Goal: Information Seeking & Learning: Compare options

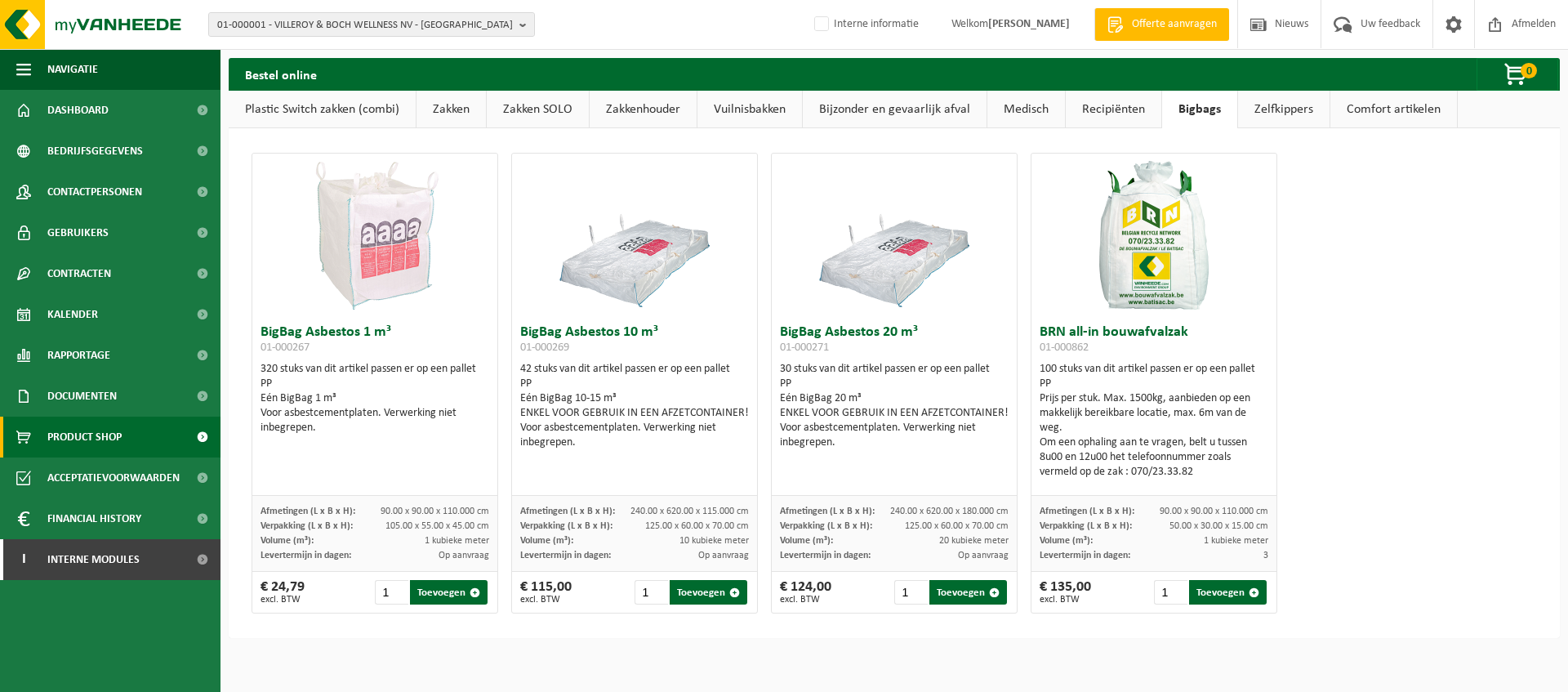
click at [452, 115] on link "Zakken" at bounding box center [451, 110] width 70 height 37
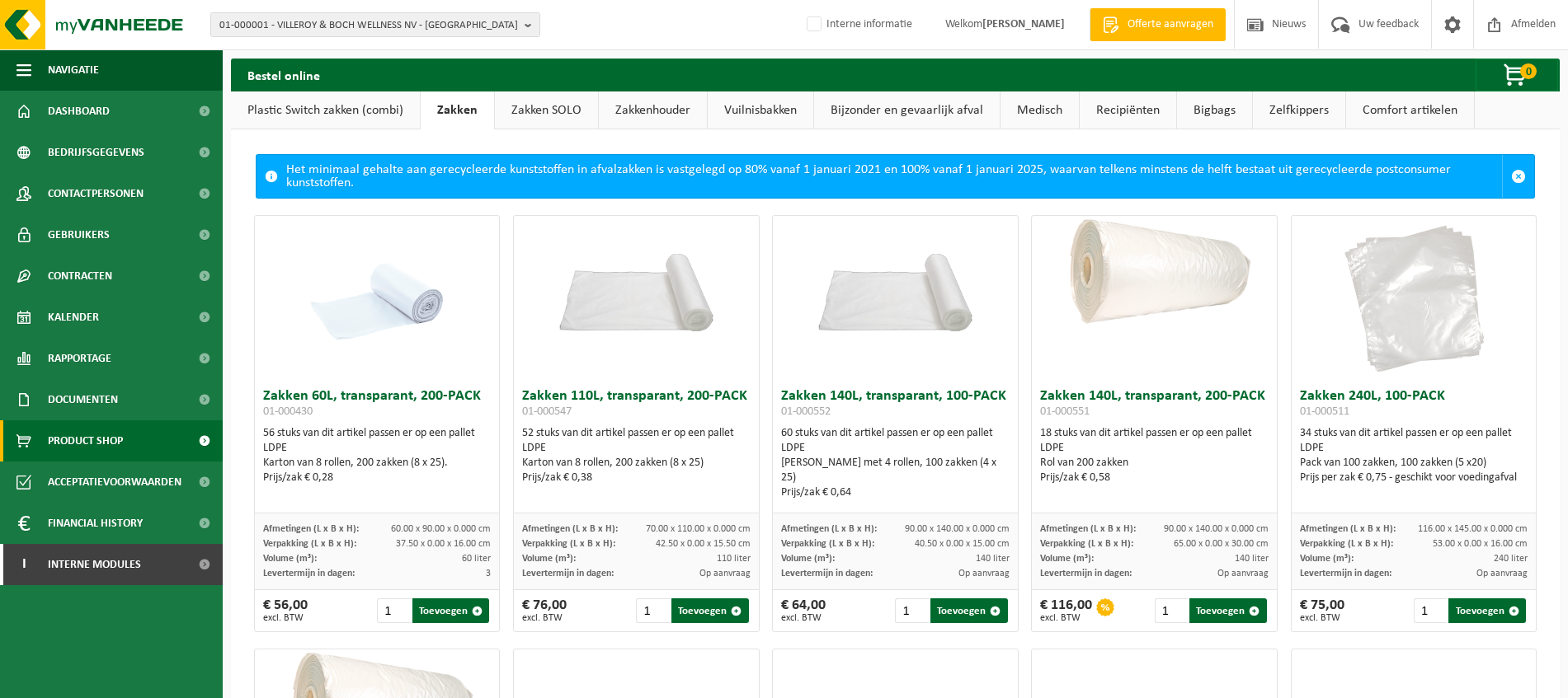
click at [348, 101] on link "Plastic Switch zakken (combi)" at bounding box center [325, 111] width 188 height 37
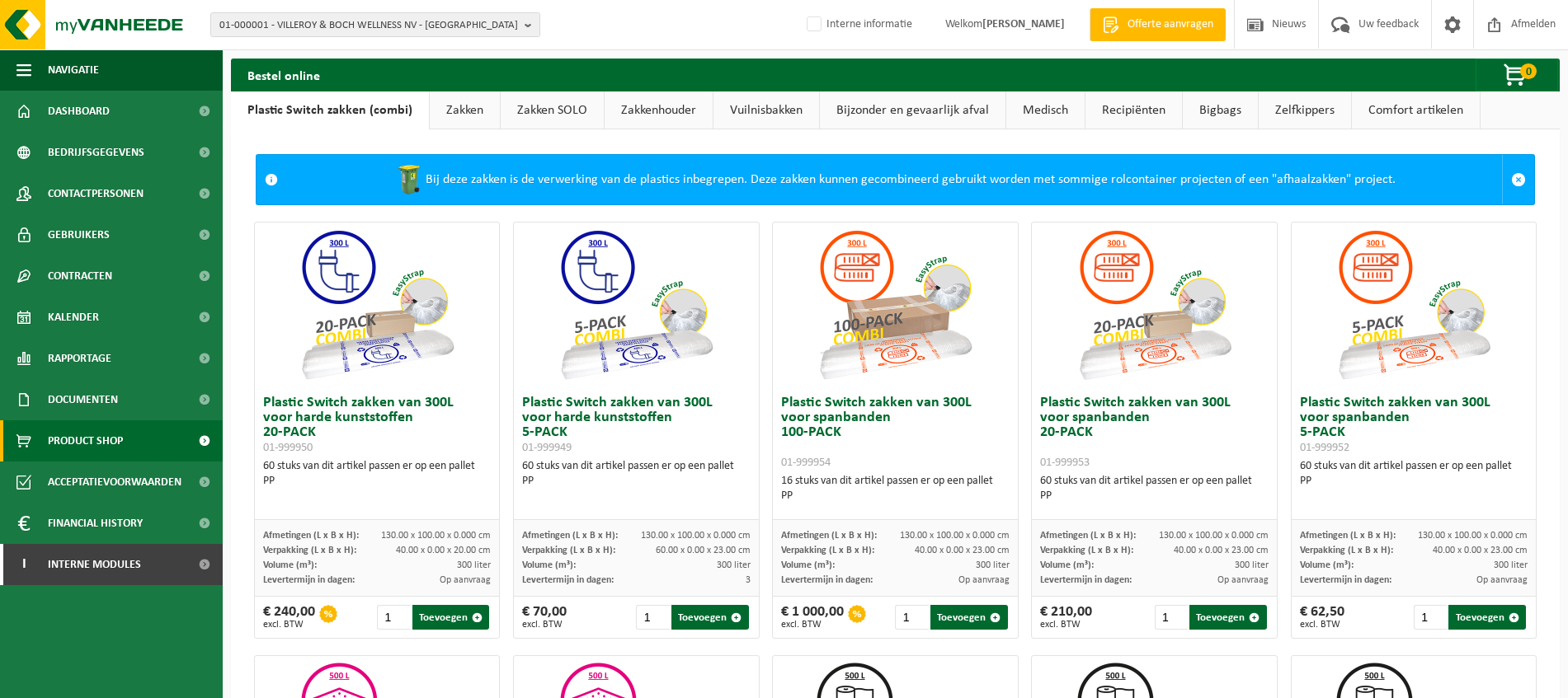
click at [469, 119] on link "Zakken" at bounding box center [464, 111] width 71 height 37
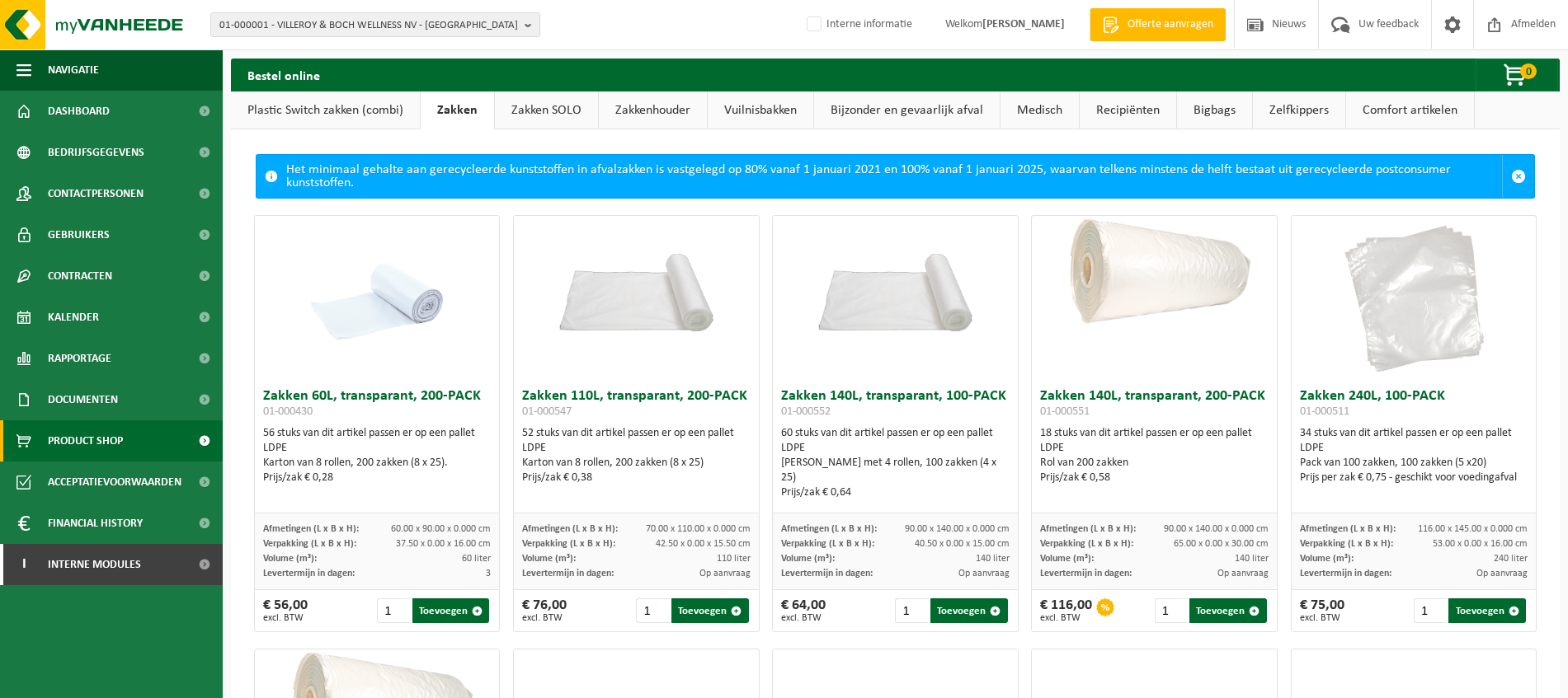
click at [419, 385] on div "Zakken 60L, transparant, 200-PACK 01-000430 56 stuks van dit artikel passen er …" at bounding box center [376, 447] width 244 height 133
click at [286, 395] on h3 "Zakken 60L, transparant, 200-PACK 01-000430" at bounding box center [377, 405] width 228 height 33
drag, startPoint x: 476, startPoint y: 397, endPoint x: 263, endPoint y: 390, distance: 213.1
click at [263, 390] on h3 "Zakken 60L, transparant, 200-PACK 01-000430" at bounding box center [377, 405] width 228 height 33
copy h3 "Zakken 60L, transparant, 200-PACK"
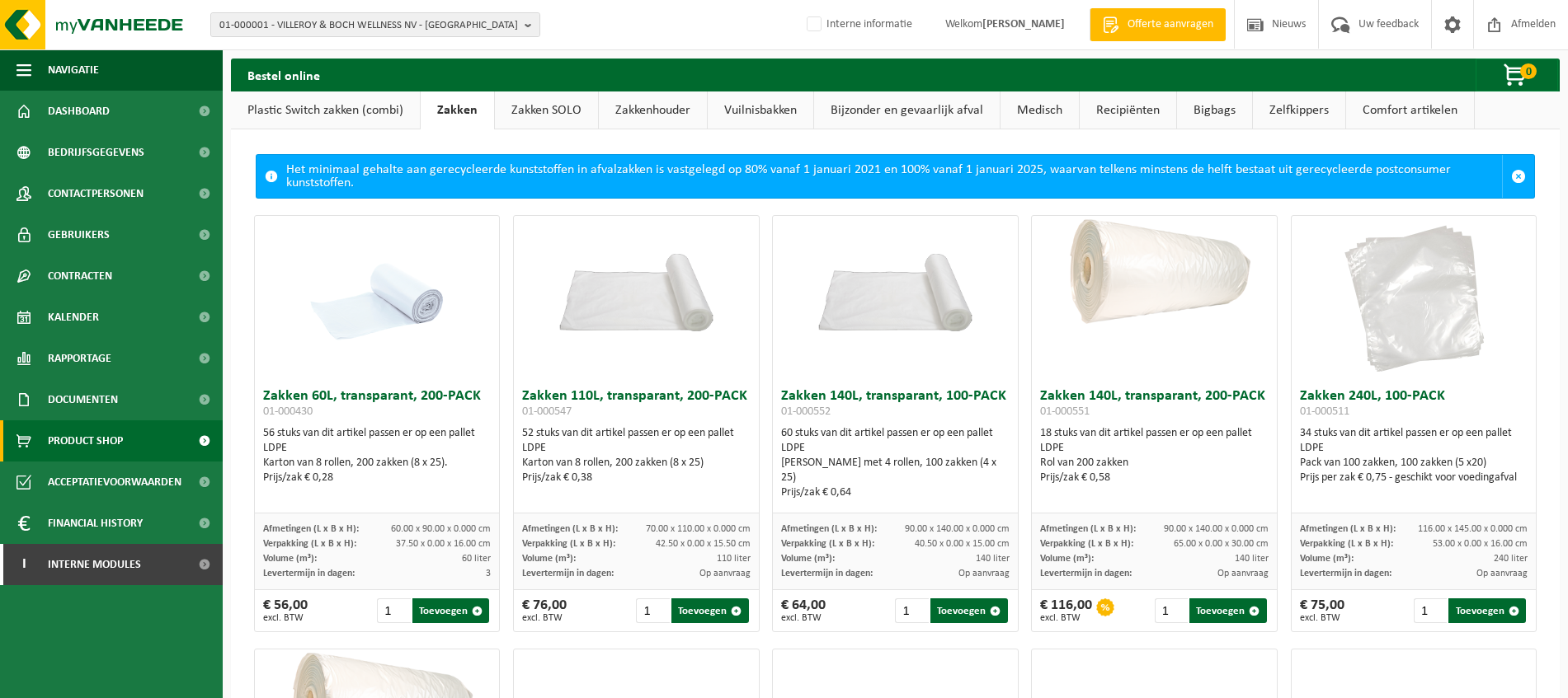
click at [555, 403] on h3 "Zakken 110L, transparant, 200-PACK 01-000547" at bounding box center [636, 405] width 228 height 33
drag, startPoint x: 521, startPoint y: 398, endPoint x: 739, endPoint y: 397, distance: 218.0
click at [739, 397] on h3 "Zakken 110L, transparant, 200-PACK 01-000547" at bounding box center [636, 405] width 228 height 33
copy h3 "Zakken 110L, transparant, 200-PACK"
drag, startPoint x: 802, startPoint y: 402, endPoint x: 795, endPoint y: 393, distance: 11.4
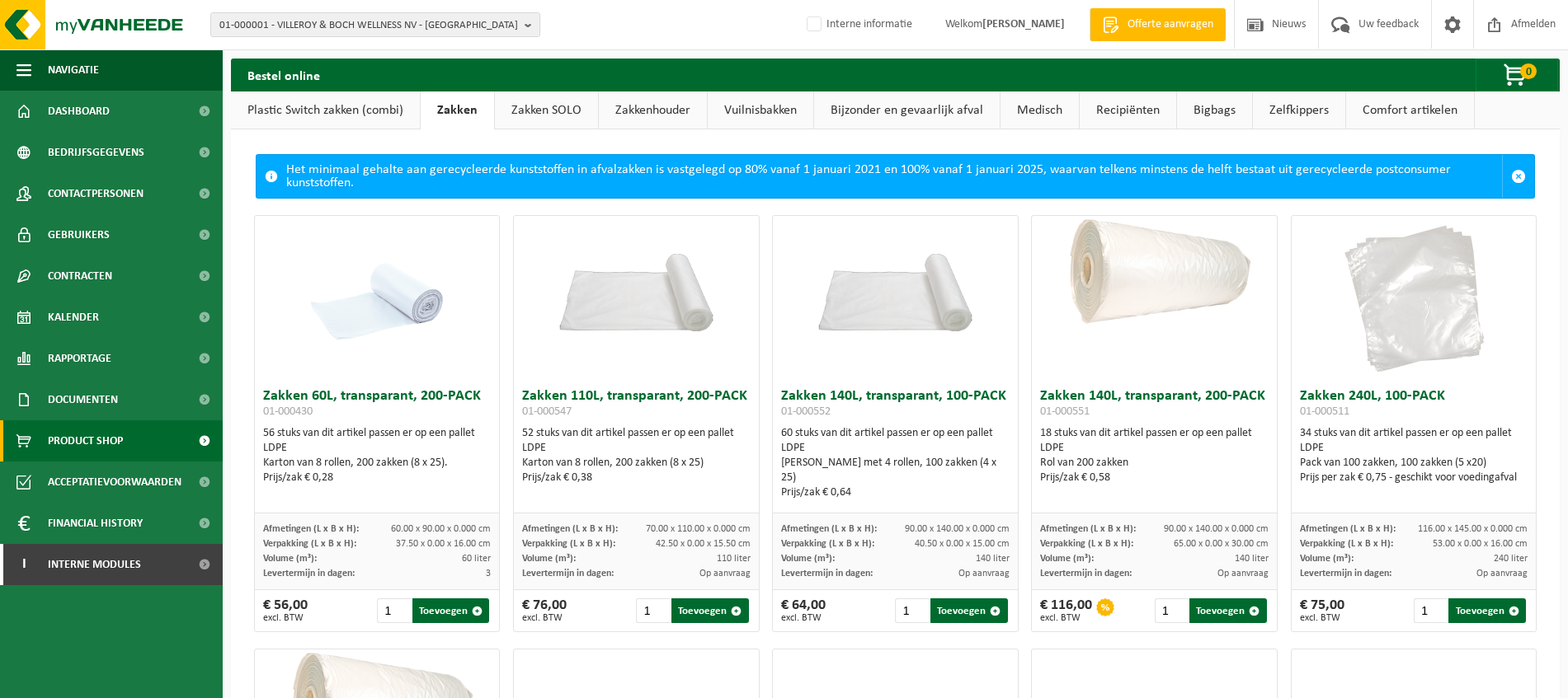
click at [802, 402] on h3 "Zakken 140L, transparant, 100-PACK 01-000552" at bounding box center [895, 405] width 228 height 33
drag, startPoint x: 777, startPoint y: 398, endPoint x: 998, endPoint y: 398, distance: 221.0
click at [998, 398] on h3 "Zakken 140L, transparant, 100-PACK 01-000552" at bounding box center [895, 405] width 228 height 33
copy h3 "Zakken 140L, transparant, 100-PACK"
click at [1080, 392] on h3 "Zakken 140L, transparant, 200-PACK 01-000551" at bounding box center [1154, 405] width 228 height 33
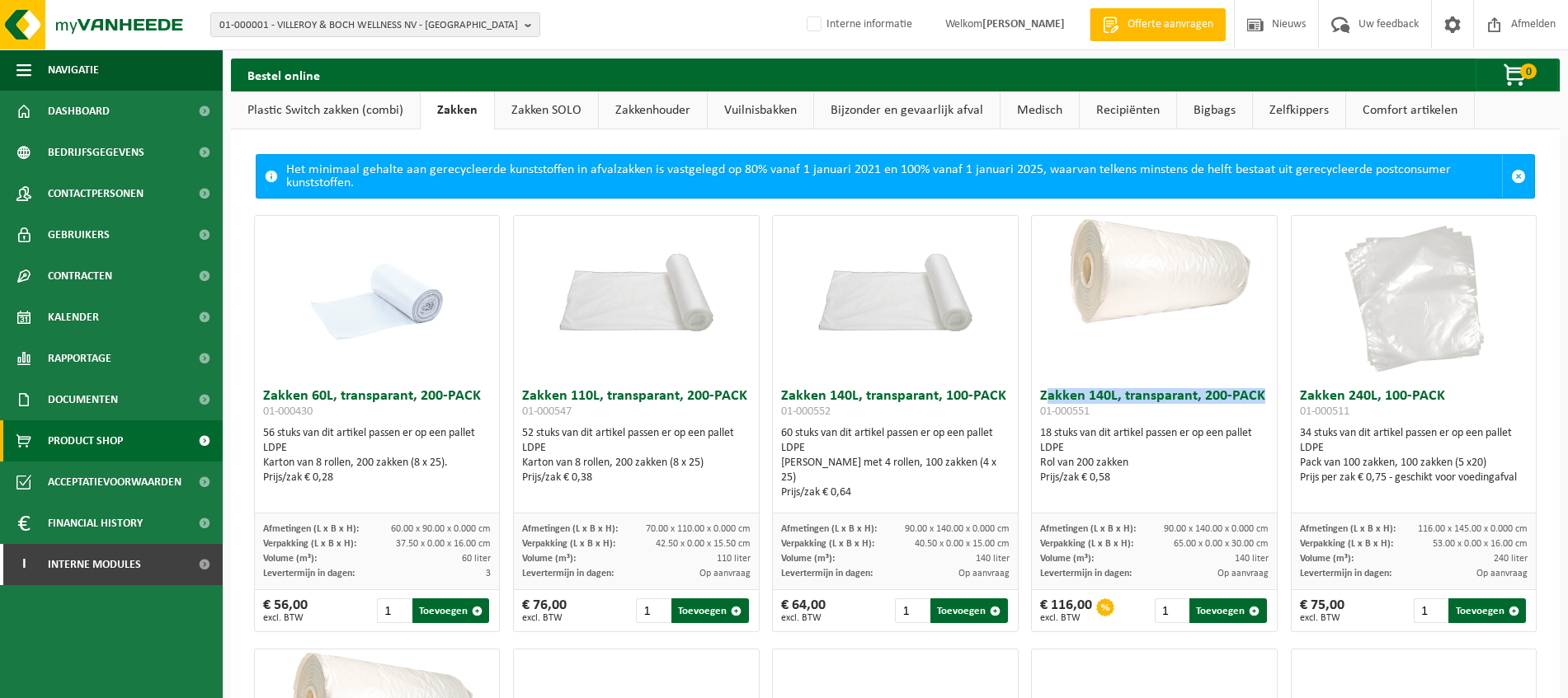
drag, startPoint x: 1031, startPoint y: 398, endPoint x: 1247, endPoint y: 395, distance: 216.0
click at [1247, 395] on h3 "Zakken 140L, transparant, 200-PACK 01-000551" at bounding box center [1154, 405] width 228 height 33
click at [1255, 401] on h3 "Zakken 140L, transparant, 200-PACK 01-000551" at bounding box center [1154, 405] width 228 height 33
click at [1066, 402] on h3 "Zakken 140L, transparant, 200-PACK 01-000551" at bounding box center [1154, 405] width 228 height 33
drag, startPoint x: 1035, startPoint y: 396, endPoint x: 1227, endPoint y: 394, distance: 192.0
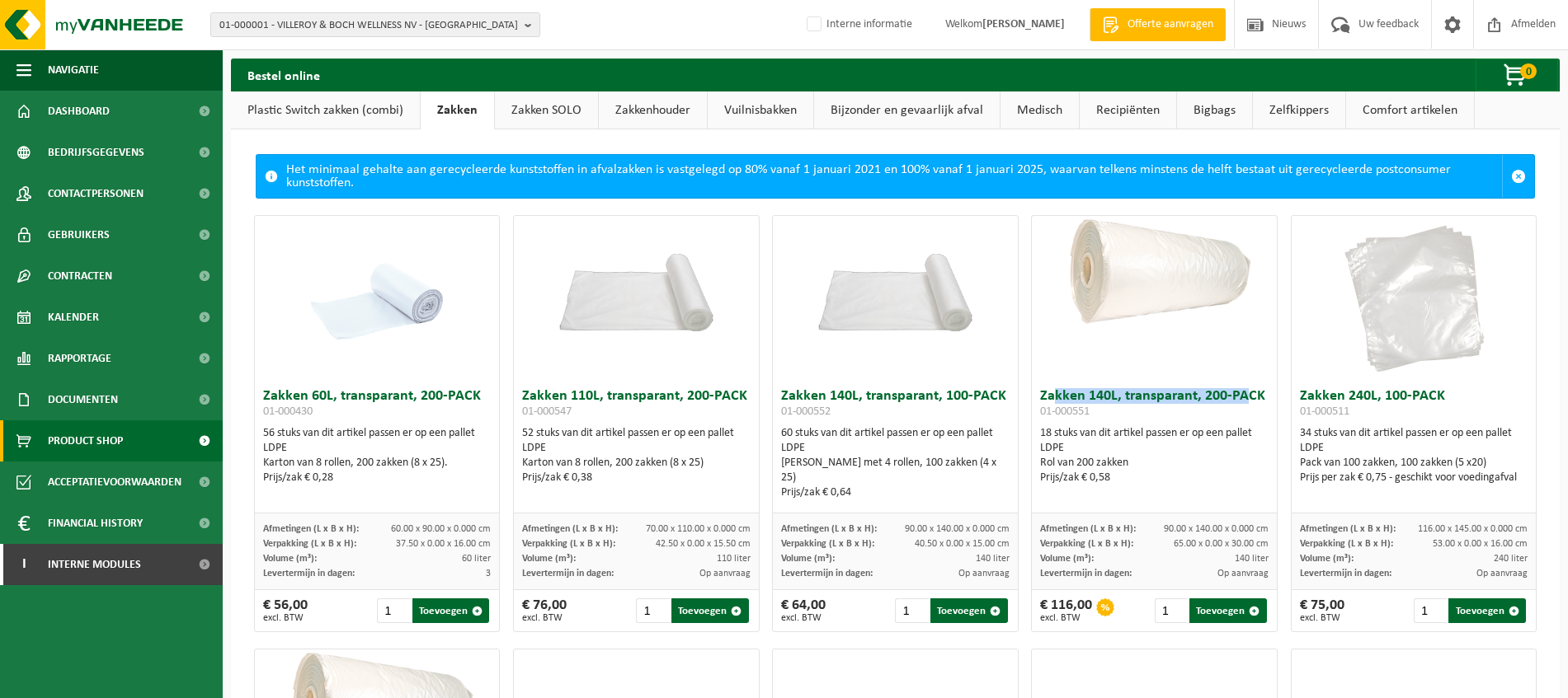
click at [1227, 394] on h3 "Zakken 140L, transparant, 200-PACK 01-000551" at bounding box center [1154, 405] width 228 height 33
click at [1226, 394] on h3 "Zakken 140L, transparant, 200-PACK 01-000551" at bounding box center [1154, 405] width 228 height 33
drag, startPoint x: 1034, startPoint y: 397, endPoint x: 1252, endPoint y: 396, distance: 218.0
click at [1252, 396] on h3 "Zakken 140L, transparant, 200-PACK 01-000551" at bounding box center [1154, 405] width 228 height 33
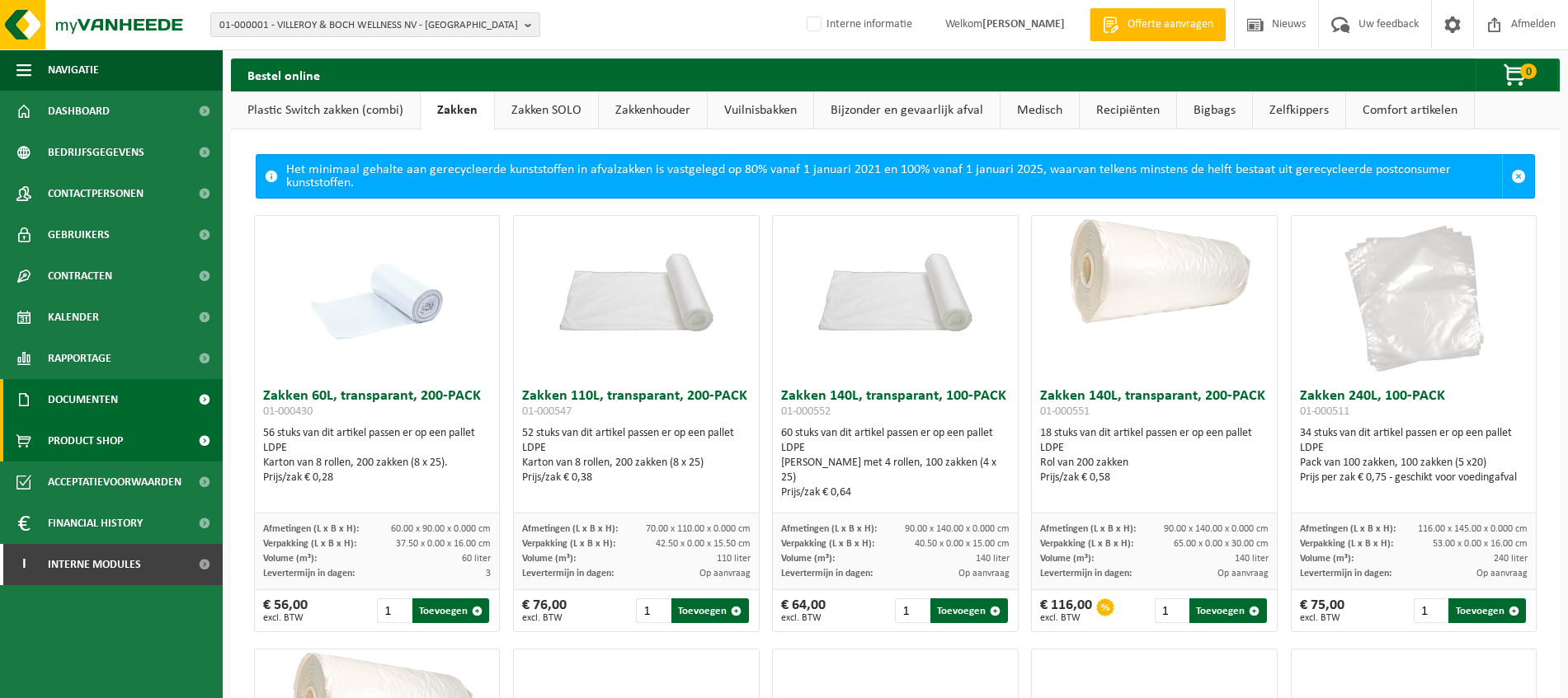
copy h3 "Zakken 140L, transparant, 200-PACK"
click at [1308, 402] on h3 "Zakken 240L, 100-PACK 01-000511" at bounding box center [1414, 405] width 228 height 33
drag, startPoint x: 1290, startPoint y: 396, endPoint x: 1427, endPoint y: 395, distance: 137.0
click at [1427, 395] on h3 "Zakken 240L, 100-PACK 01-000511" at bounding box center [1414, 405] width 228 height 33
copy h3 "akken 240L, 100-PACK"
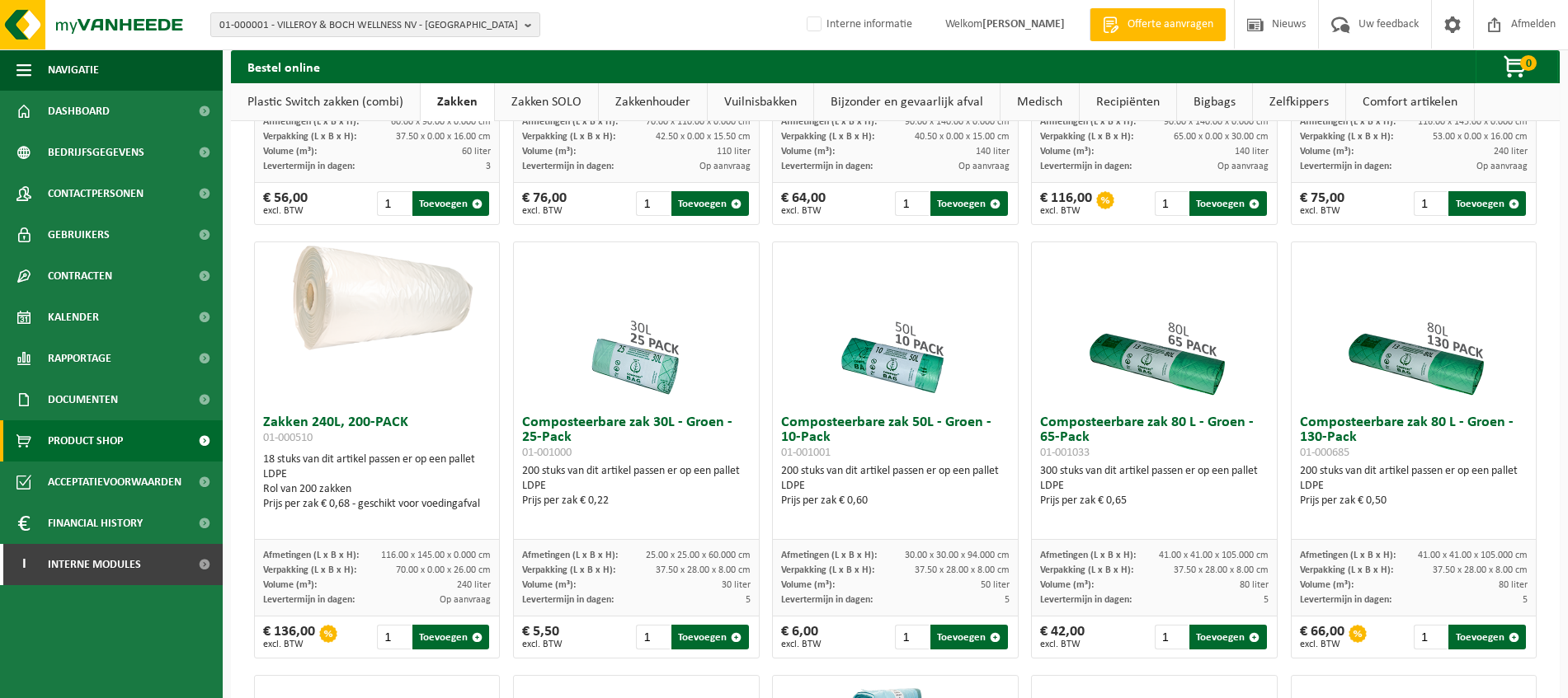
scroll to position [412, 0]
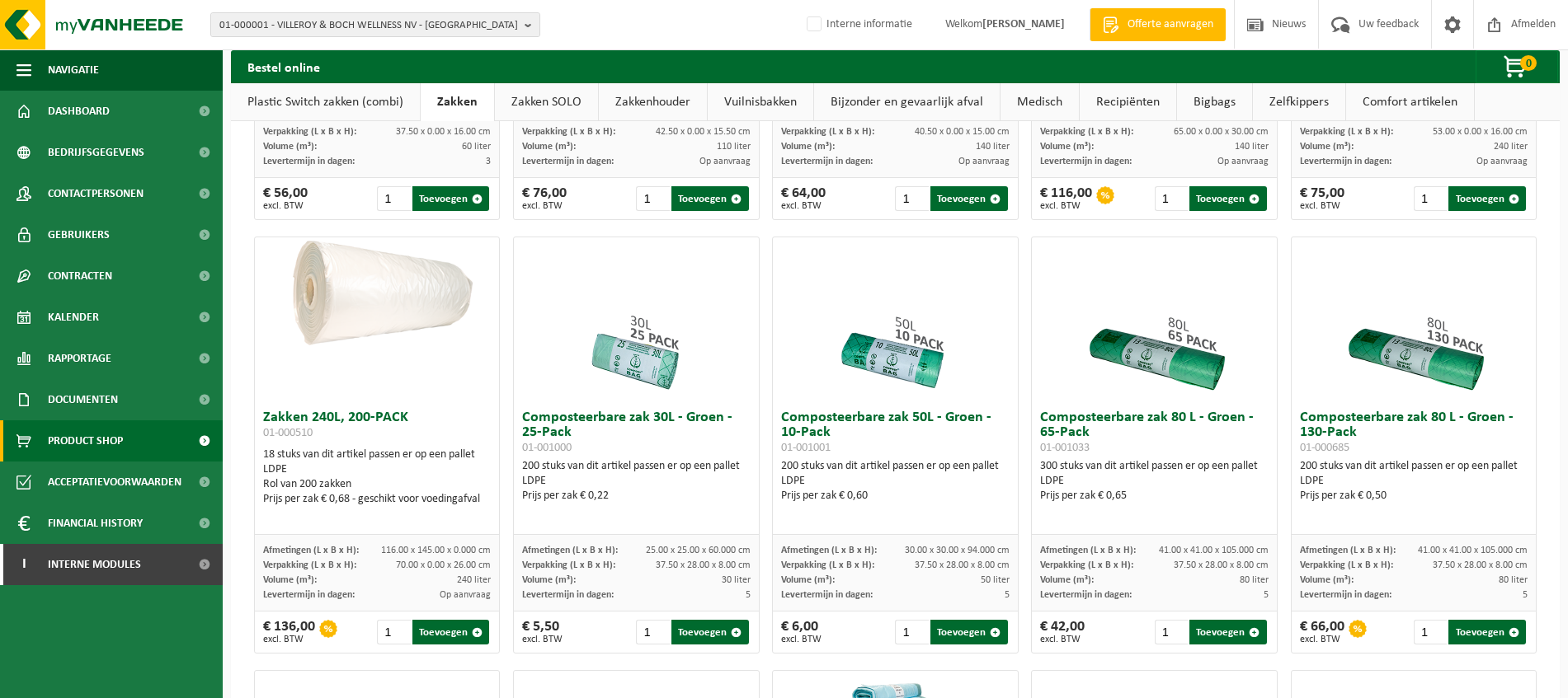
click at [316, 422] on h3 "Zakken 240L, 200-PACK 01-000510" at bounding box center [377, 427] width 228 height 33
drag, startPoint x: 264, startPoint y: 418, endPoint x: 409, endPoint y: 422, distance: 145.1
click at [409, 422] on h3 "Zakken 240L, 200-PACK 01-000510" at bounding box center [377, 427] width 228 height 33
copy h3 "Zakken 240L, 200-PACK"
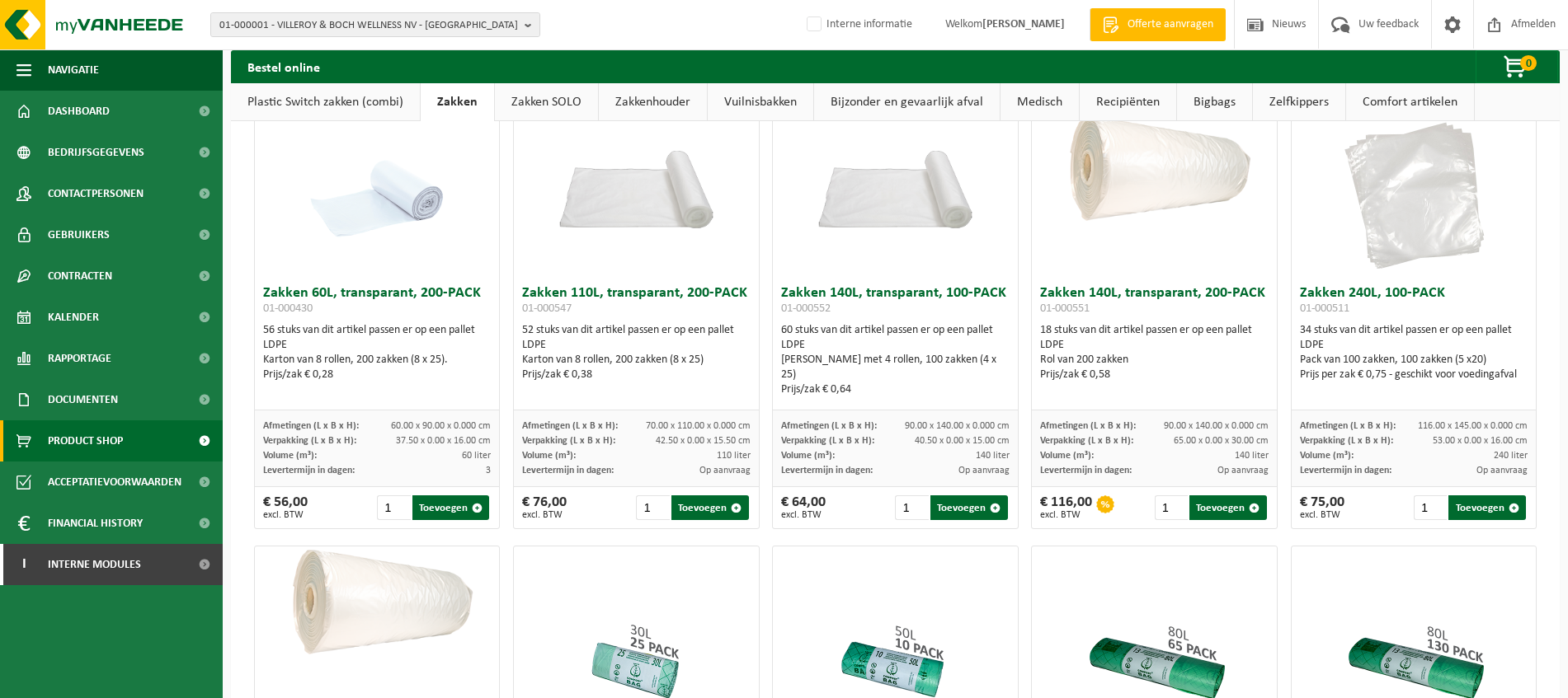
scroll to position [0, 0]
